Goal: Task Accomplishment & Management: Manage account settings

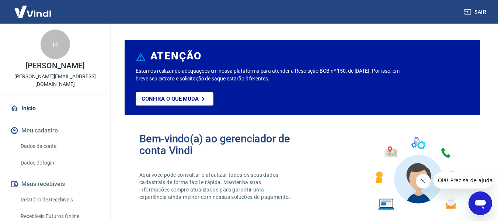
drag, startPoint x: 9, startPoint y: 65, endPoint x: 94, endPoint y: 66, distance: 85.2
click at [84, 66] on p "[PERSON_NAME]" at bounding box center [54, 66] width 59 height 8
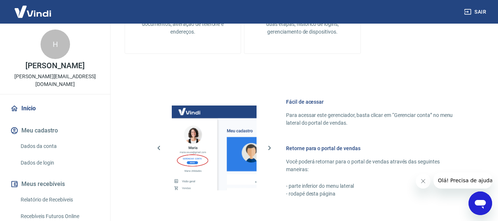
click at [49, 122] on button "Meu cadastro" at bounding box center [55, 130] width 93 height 16
click at [52, 139] on link "Dados da conta" at bounding box center [60, 146] width 84 height 15
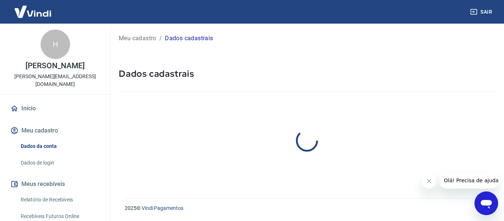
select select "PR"
select select "business"
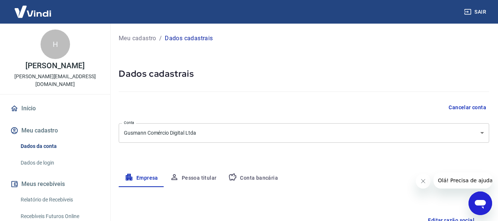
click at [202, 183] on button "Pessoa titular" at bounding box center [193, 178] width 59 height 18
click at [249, 175] on button "Conta bancária" at bounding box center [253, 178] width 62 height 18
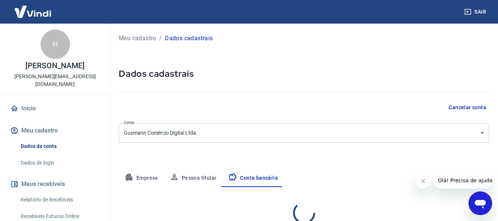
select select "1"
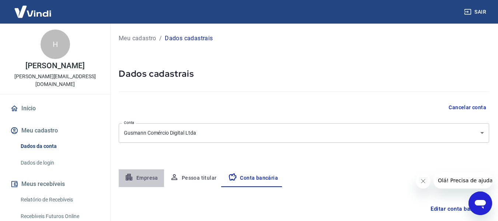
click at [152, 176] on button "Empresa" at bounding box center [141, 178] width 45 height 18
select select "PR"
select select "business"
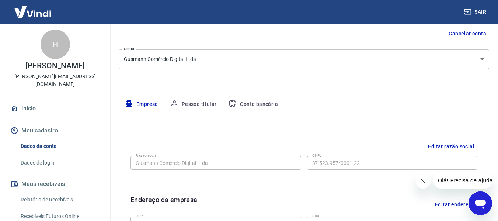
click at [196, 82] on div "Meu cadastro / Dados cadastrais Dados cadastrais Cancelar conta Conta Gusmann C…" at bounding box center [304, 188] width 388 height 477
click at [244, 61] on body "Sair H [PERSON_NAME] de [PERSON_NAME] [PERSON_NAME][EMAIL_ADDRESS][DOMAIN_NAME]…" at bounding box center [249, 36] width 498 height 221
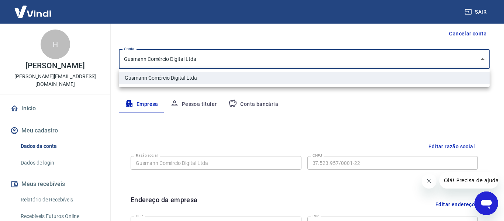
click at [244, 61] on div at bounding box center [252, 110] width 504 height 221
